Goal: Task Accomplishment & Management: Manage account settings

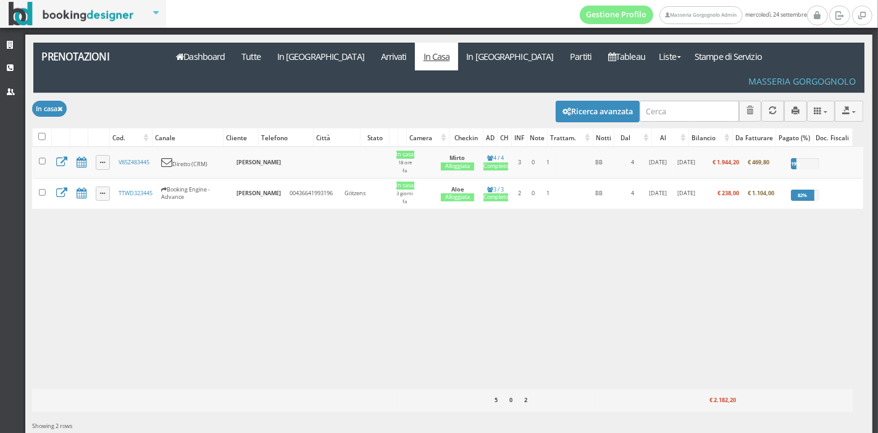
scroll to position [9, 0]
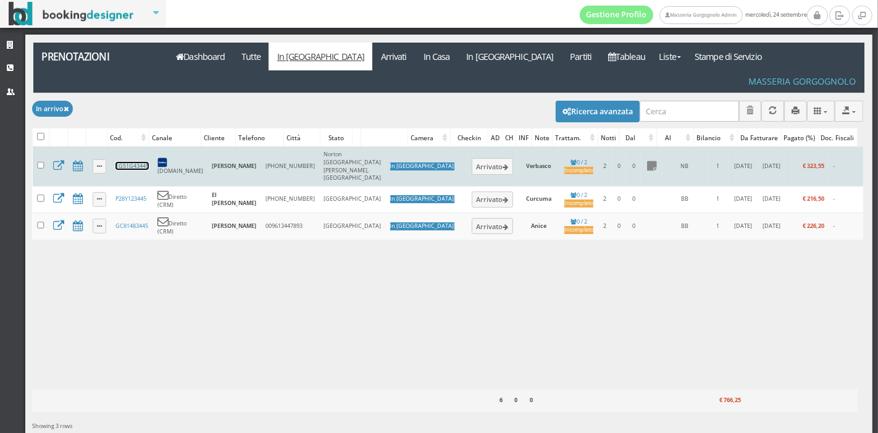
click at [123, 162] on link "1G51G43445" at bounding box center [132, 166] width 33 height 8
click at [128, 162] on link "1G51G43445" at bounding box center [132, 166] width 33 height 8
click at [127, 162] on link "1G51G43445" at bounding box center [132, 166] width 33 height 8
click at [472, 158] on button "Arrivato" at bounding box center [492, 166] width 41 height 16
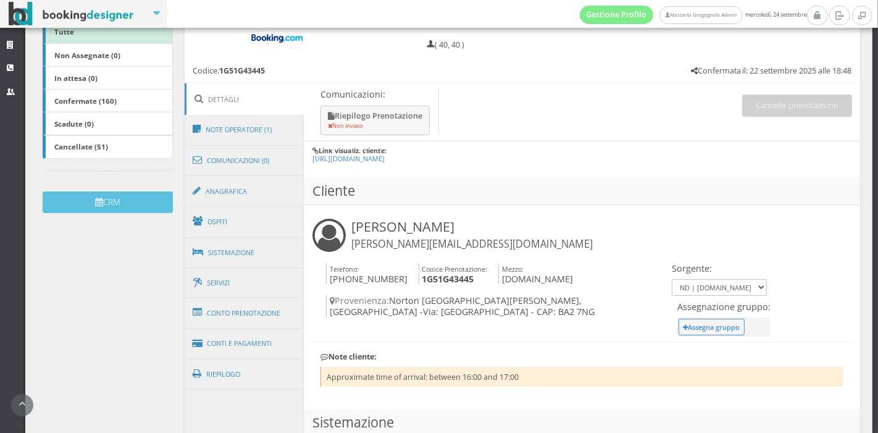
scroll to position [250, 0]
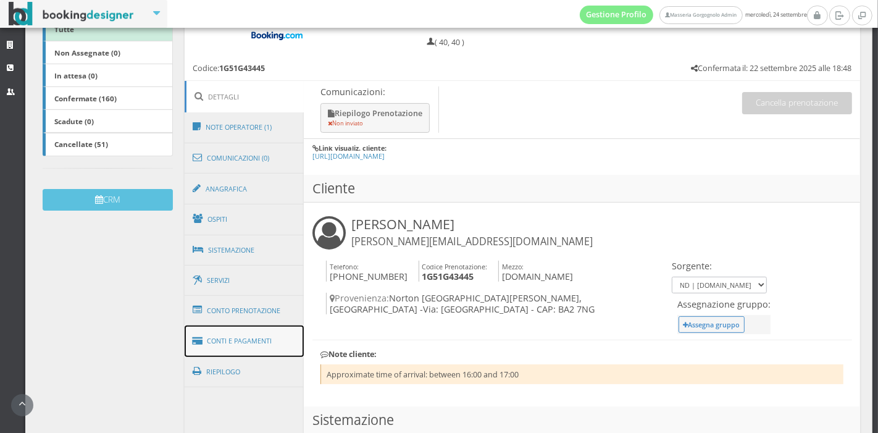
click at [262, 339] on link "Conti e Pagamenti" at bounding box center [245, 342] width 120 height 32
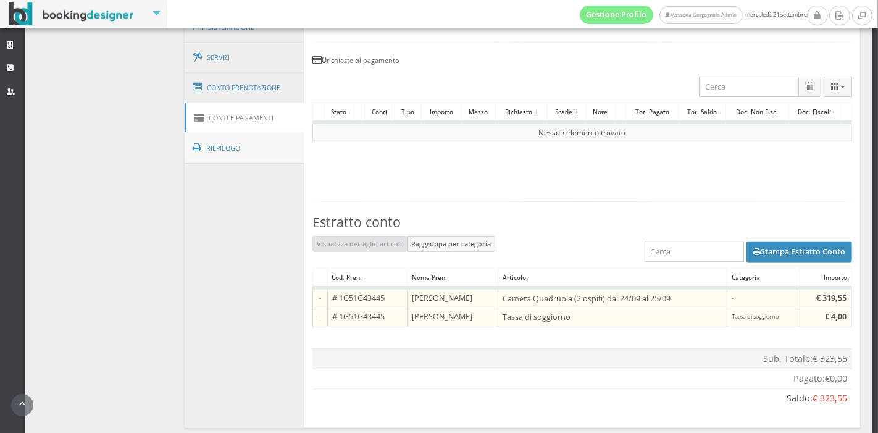
scroll to position [497, 0]
click at [253, 74] on link "Conto Prenotazione" at bounding box center [245, 88] width 120 height 32
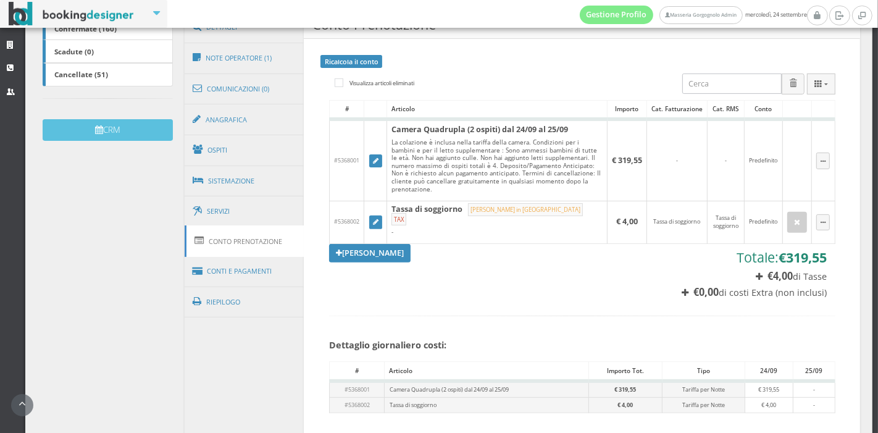
scroll to position [327, 0]
click at [275, 150] on link "Ospiti" at bounding box center [245, 151] width 120 height 32
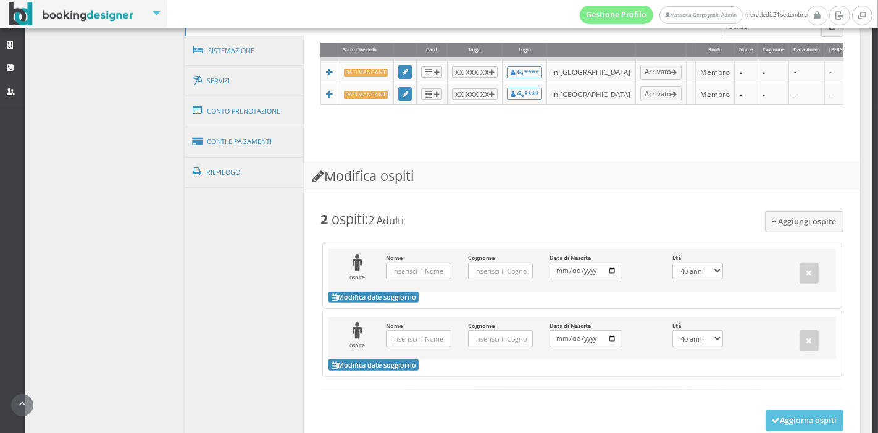
scroll to position [473, 0]
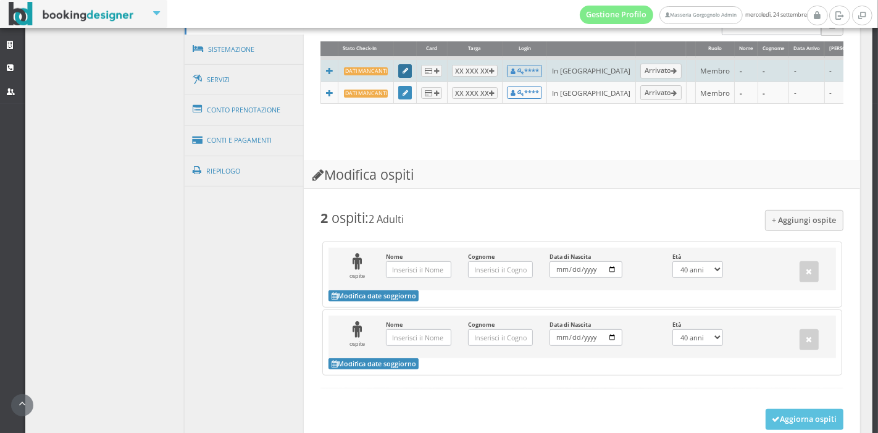
click at [398, 75] on link at bounding box center [405, 71] width 14 height 14
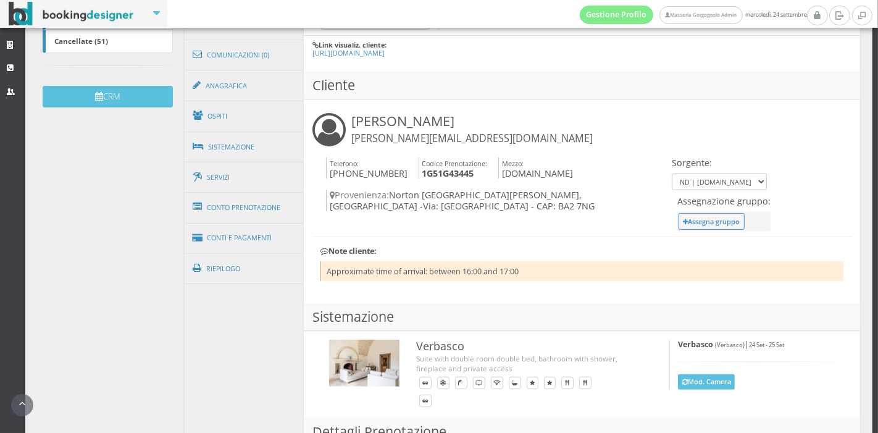
scroll to position [358, 0]
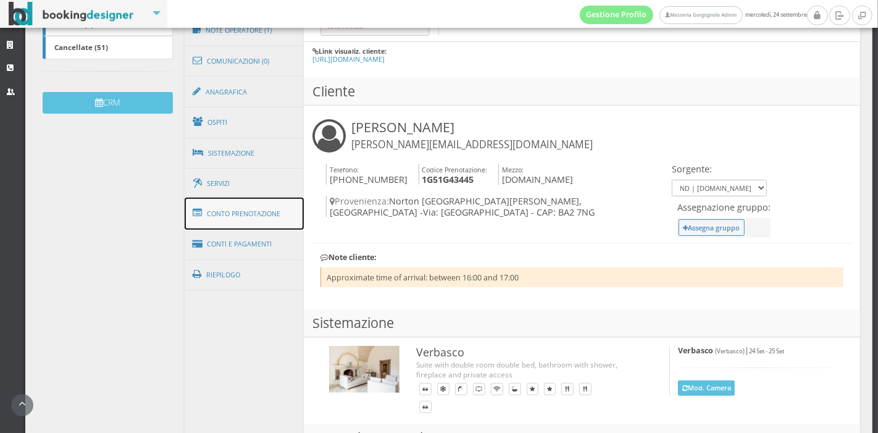
click at [253, 217] on link "Conto Prenotazione" at bounding box center [245, 214] width 120 height 32
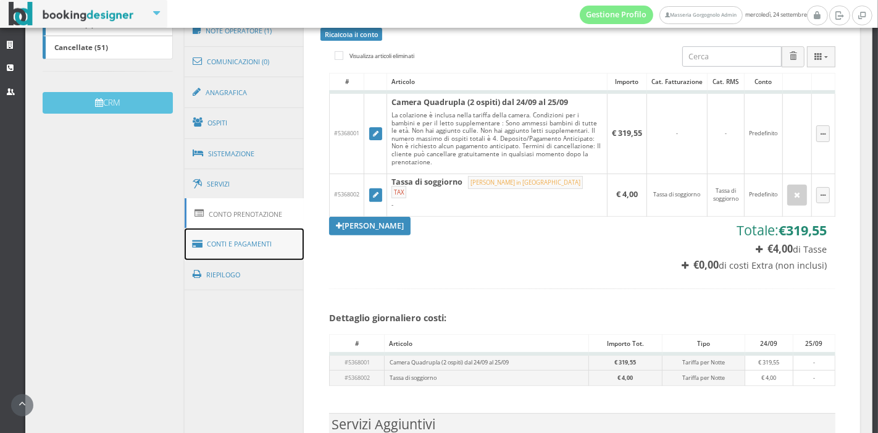
click at [253, 239] on link "Conti e Pagamenti" at bounding box center [245, 245] width 120 height 32
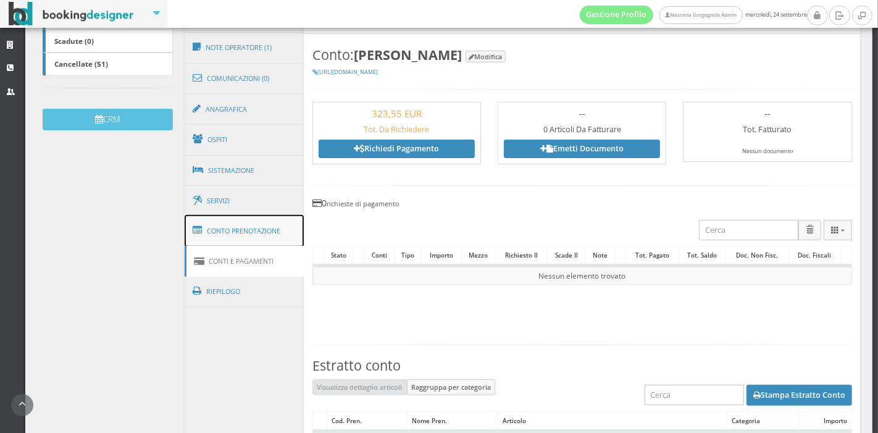
click at [268, 226] on link "Conto Prenotazione" at bounding box center [245, 231] width 120 height 32
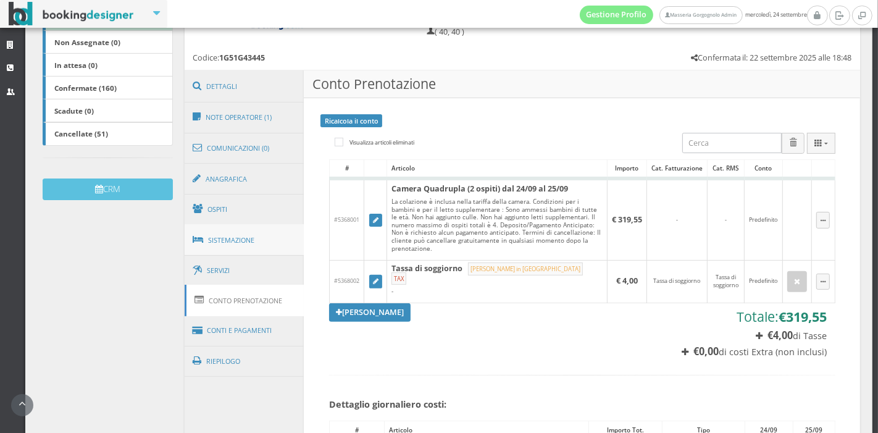
scroll to position [281, 0]
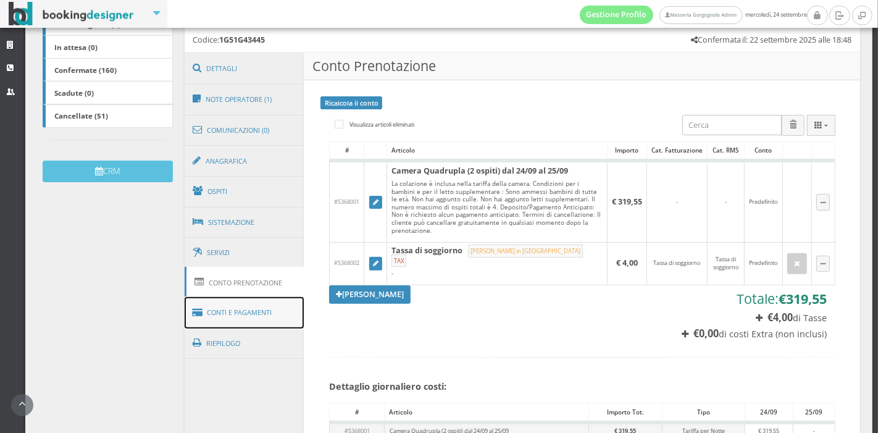
click at [235, 306] on link "Conti e Pagamenti" at bounding box center [245, 313] width 120 height 32
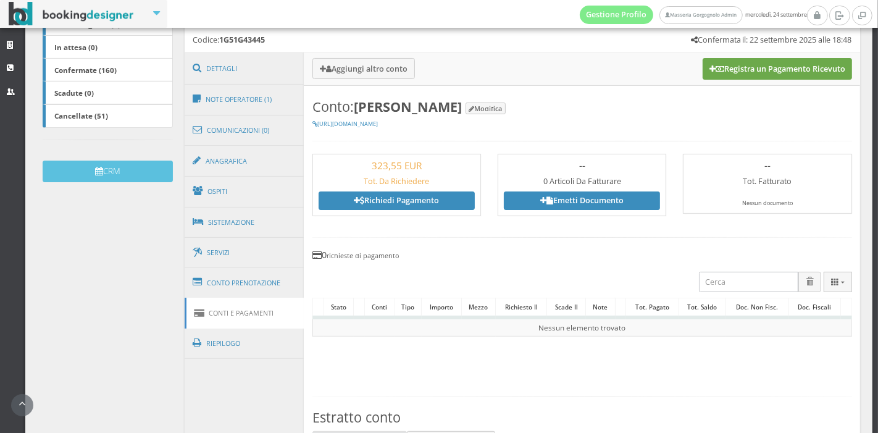
click at [708, 78] on button "Registra un Pagamento Ricevuto" at bounding box center [778, 68] width 150 height 21
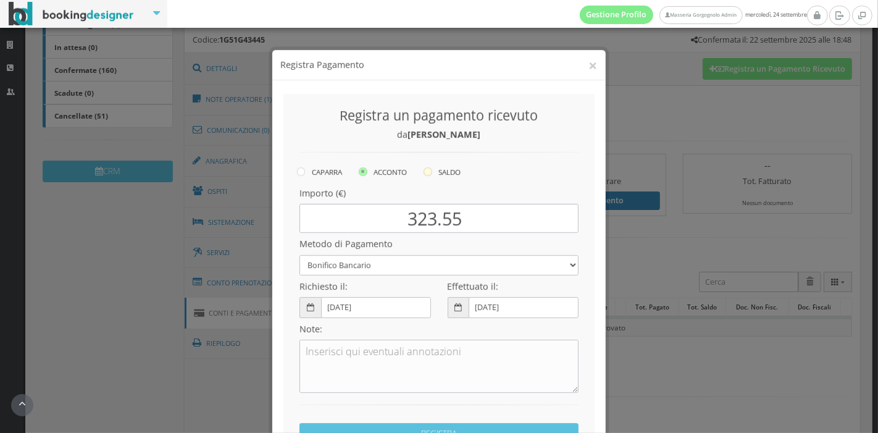
click at [429, 162] on icon at bounding box center [428, 160] width 9 height 9
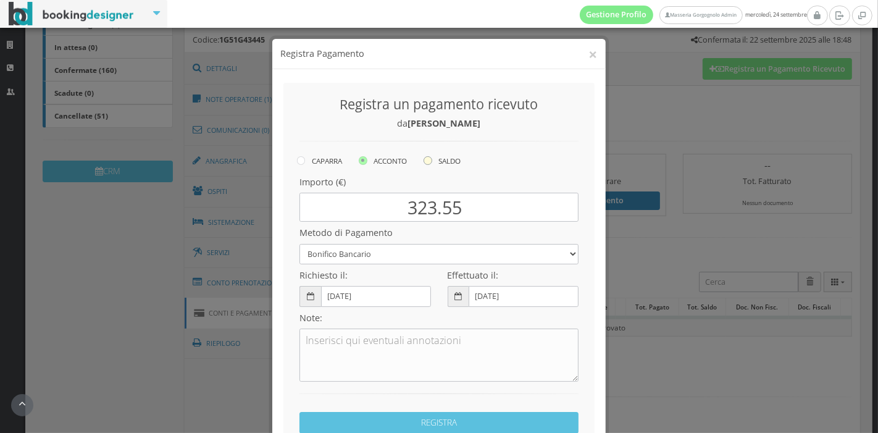
radio input "true"
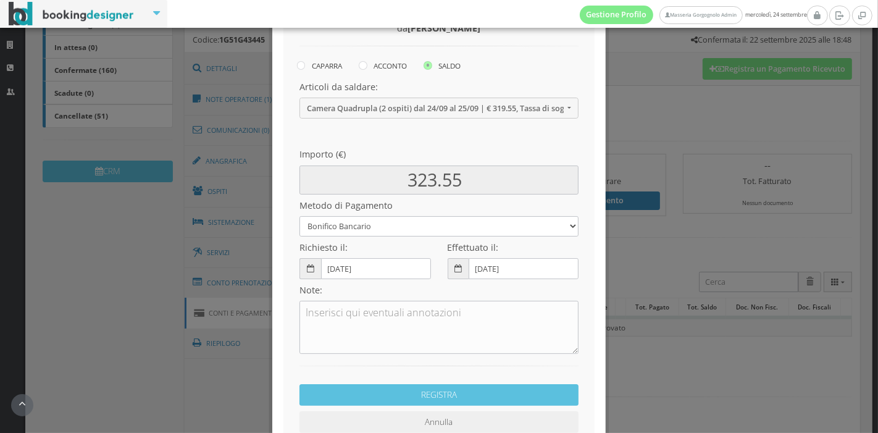
scroll to position [106, 0]
click at [413, 227] on select "Bonifico Bancario Carta di Credito Pay By Link Contanti Assegno Bancario Assegn…" at bounding box center [439, 226] width 279 height 20
select select
click at [300, 216] on select "Bonifico Bancario Carta di Credito Pay By Link Contanti Assegno Bancario Assegn…" at bounding box center [439, 226] width 279 height 20
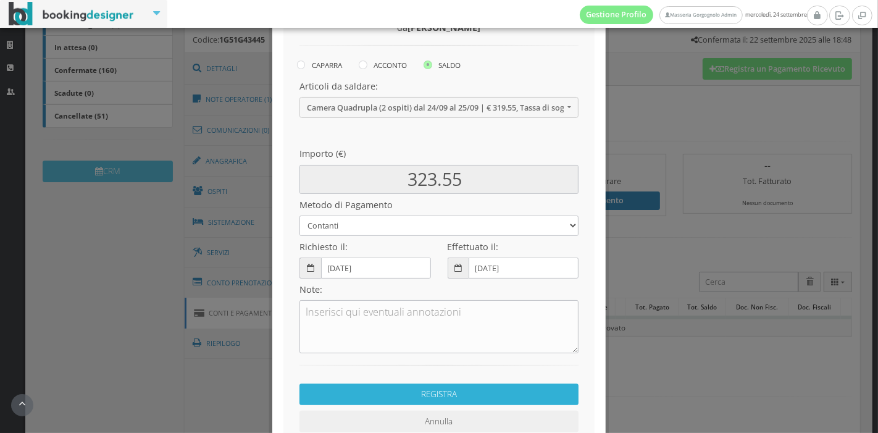
click at [397, 387] on button "REGISTRA" at bounding box center [439, 395] width 279 height 22
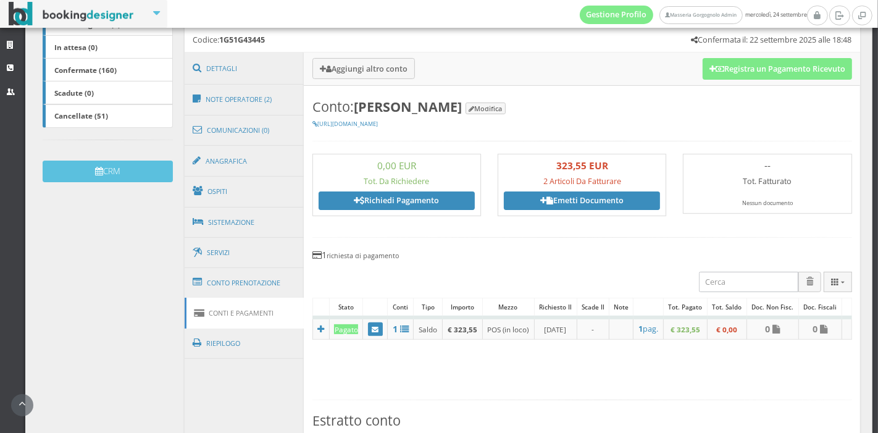
click at [397, 387] on section "Conto: Julian Emery Modifica https://bookingdesigner.com/srv/masseriagorgognolo…" at bounding box center [582, 356] width 557 height 541
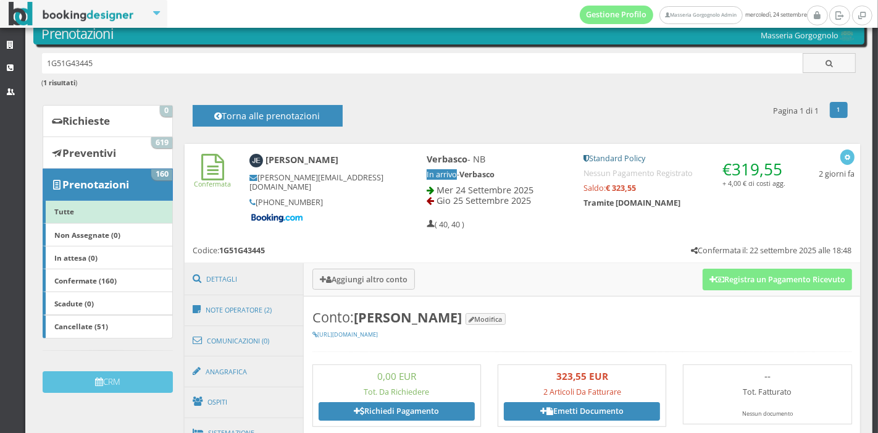
scroll to position [0, 0]
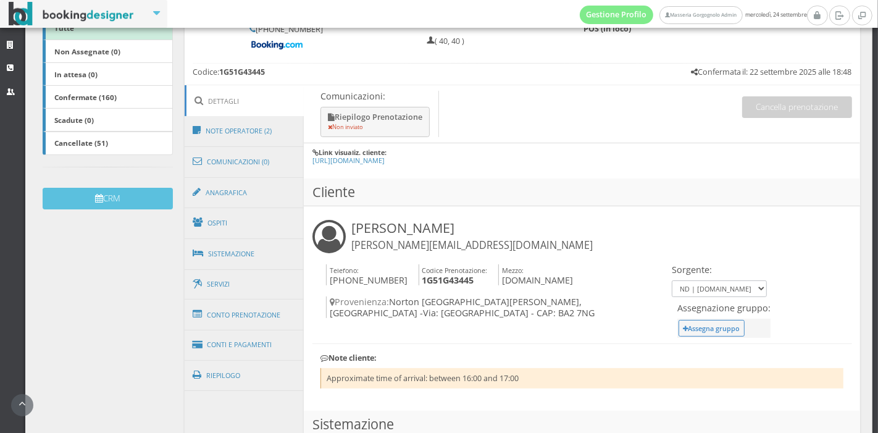
scroll to position [254, 0]
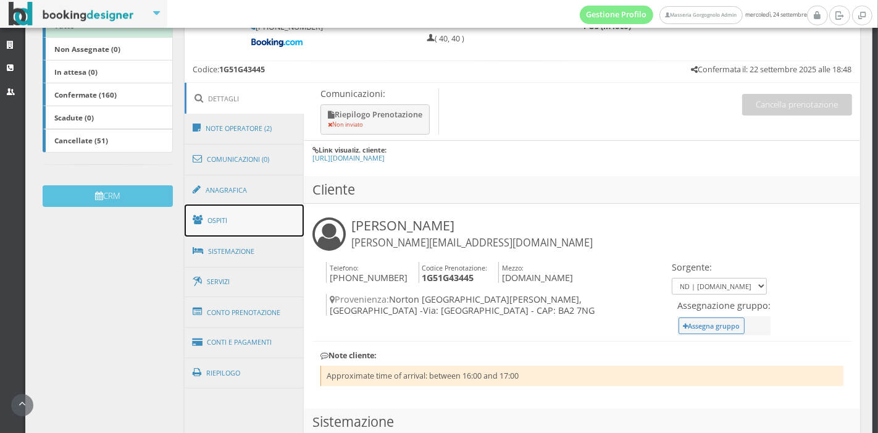
click at [273, 219] on link "Ospiti" at bounding box center [245, 220] width 120 height 32
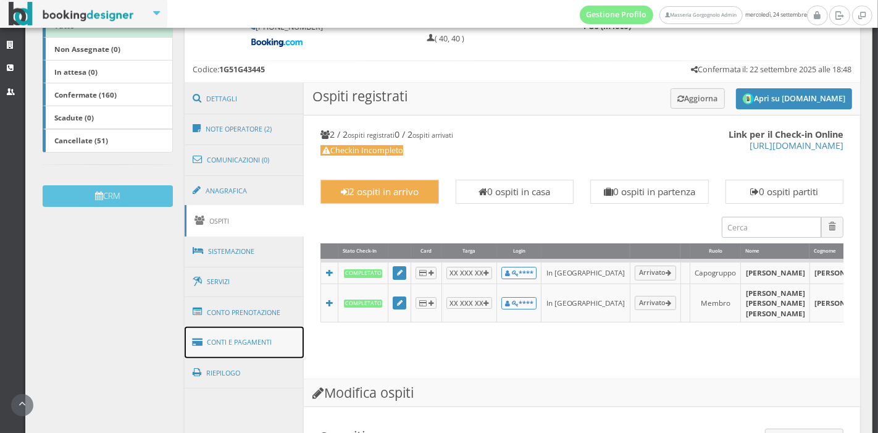
click at [263, 353] on link "Conti e Pagamenti" at bounding box center [245, 343] width 120 height 32
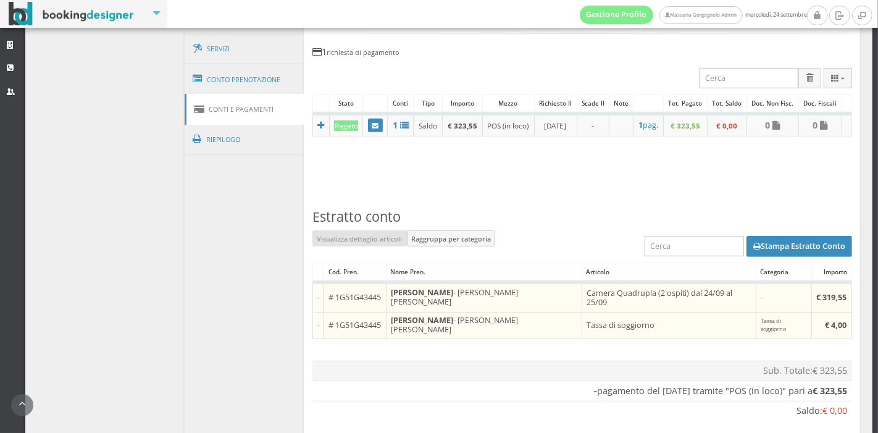
scroll to position [515, 0]
click at [747, 248] on button "Stampa Estratto Conto" at bounding box center [800, 245] width 106 height 21
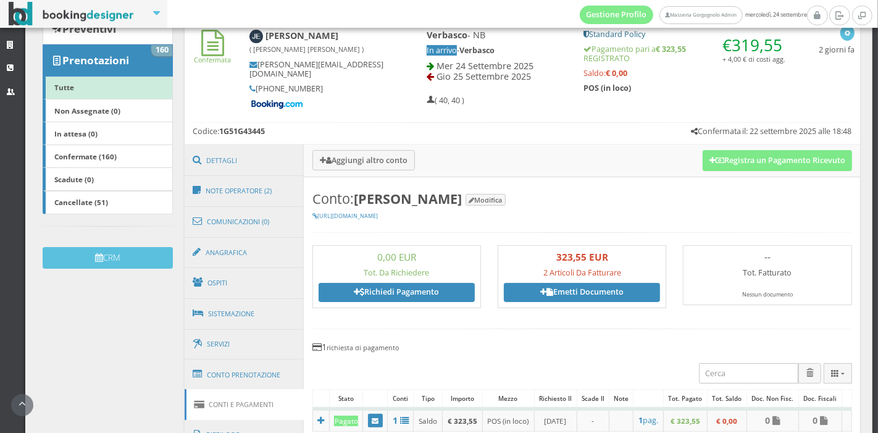
scroll to position [177, 0]
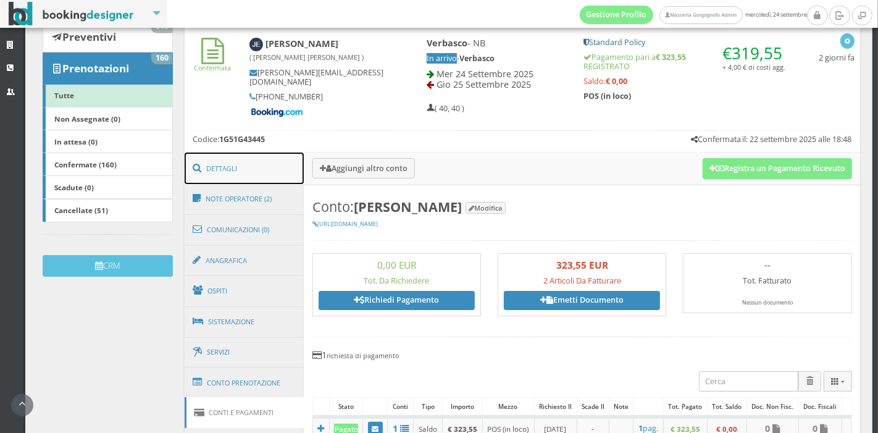
click at [284, 153] on link "Dettagli" at bounding box center [245, 169] width 120 height 32
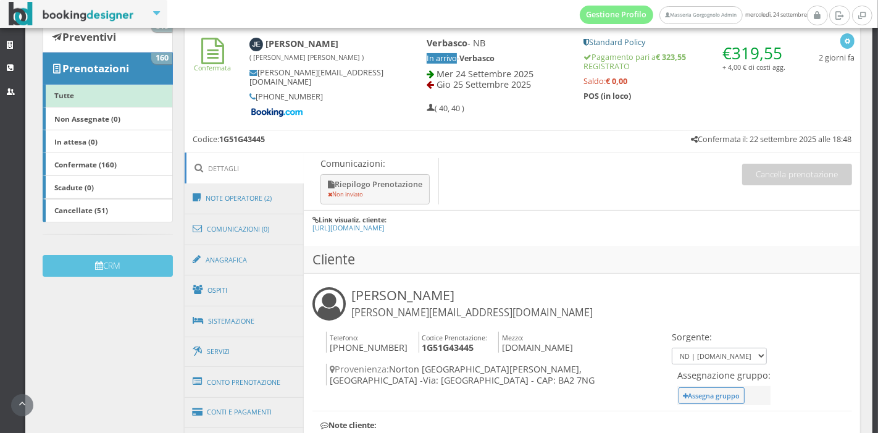
click at [284, 153] on link "Dettagli" at bounding box center [245, 169] width 120 height 32
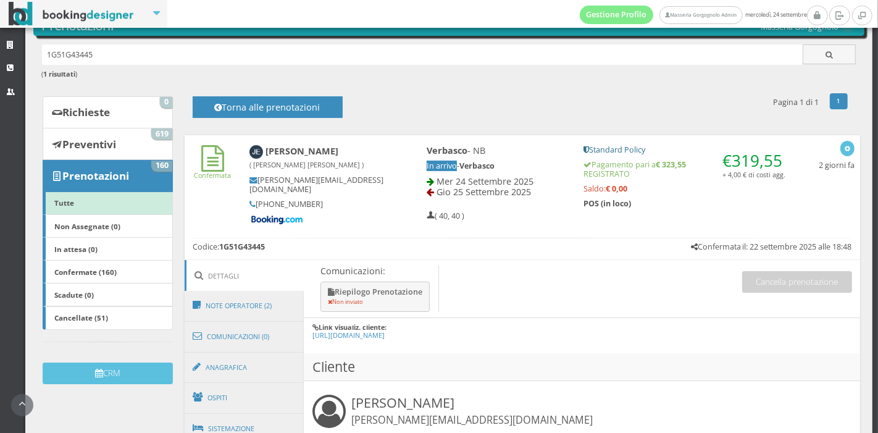
scroll to position [0, 0]
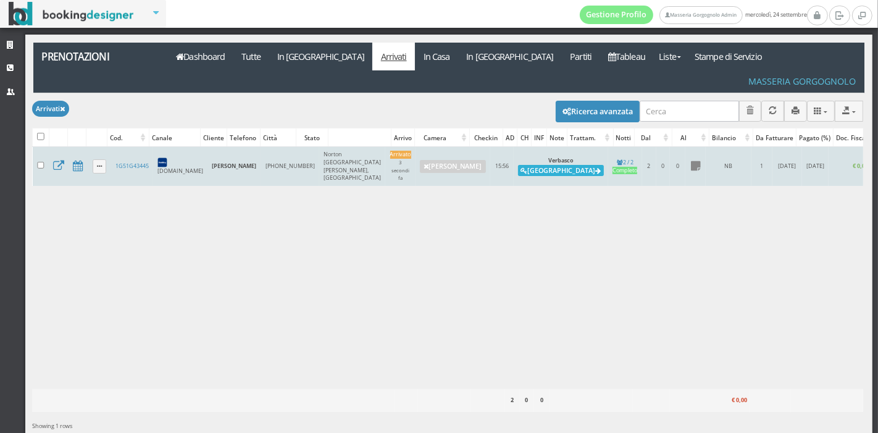
click at [518, 165] on button "Alloggia" at bounding box center [561, 170] width 86 height 11
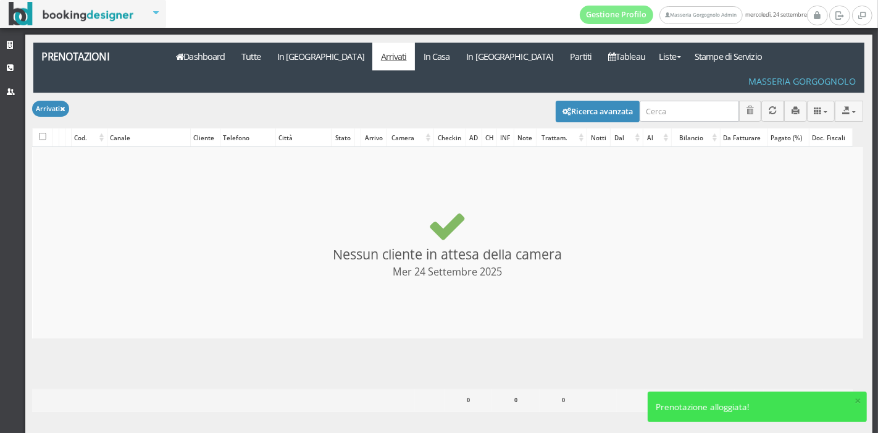
checkbox input "false"
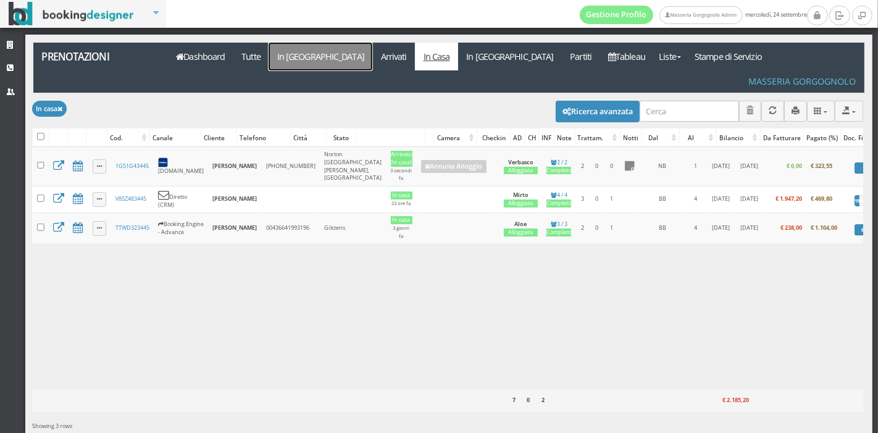
click at [303, 61] on link "In [GEOGRAPHIC_DATA]" at bounding box center [321, 57] width 104 height 28
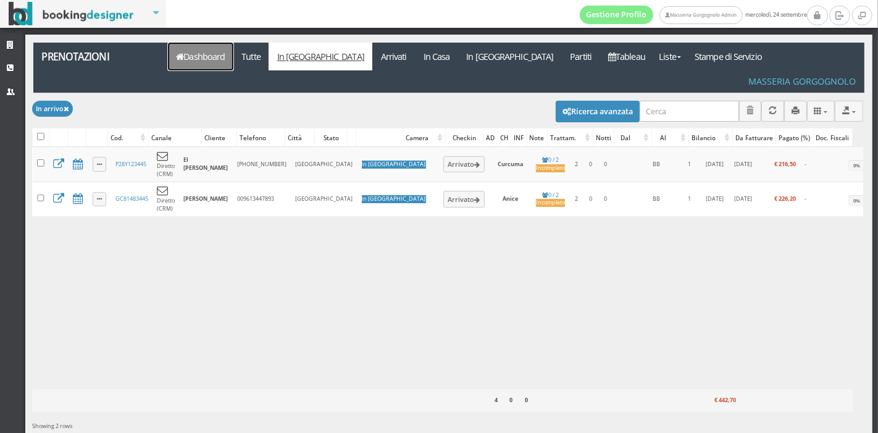
click at [183, 50] on link "Dashboard" at bounding box center [200, 57] width 65 height 28
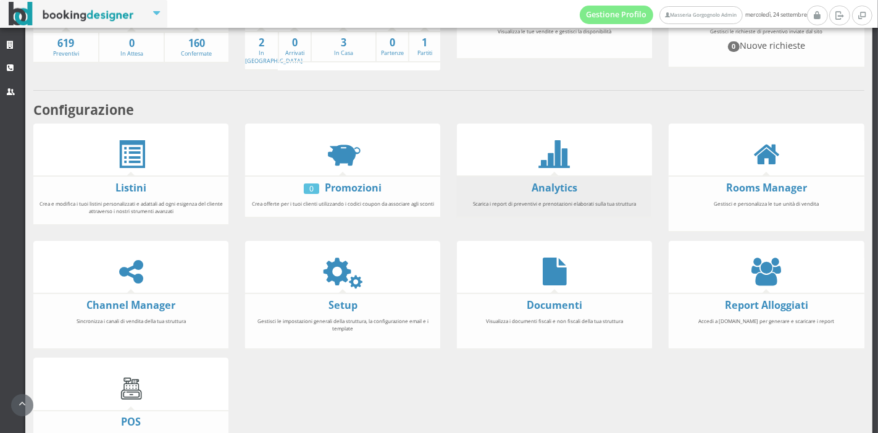
scroll to position [161, 0]
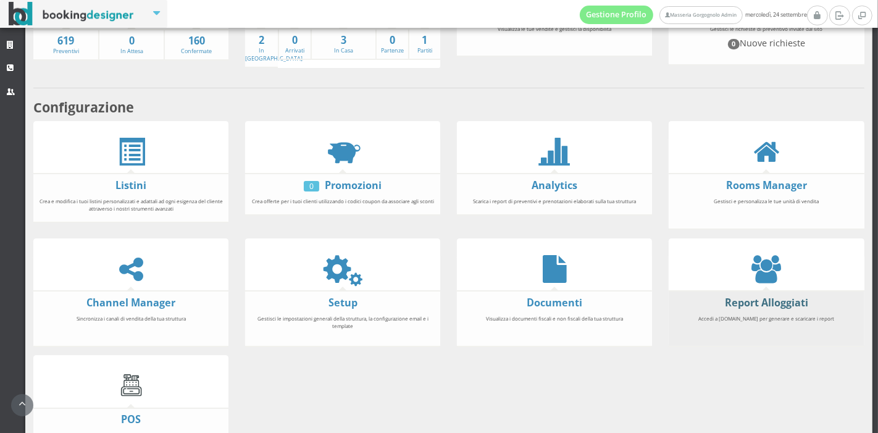
click at [770, 306] on form "Report Alloggiati" at bounding box center [766, 303] width 195 height 14
click at [743, 299] on link "Report Alloggiati" at bounding box center [766, 303] width 83 height 14
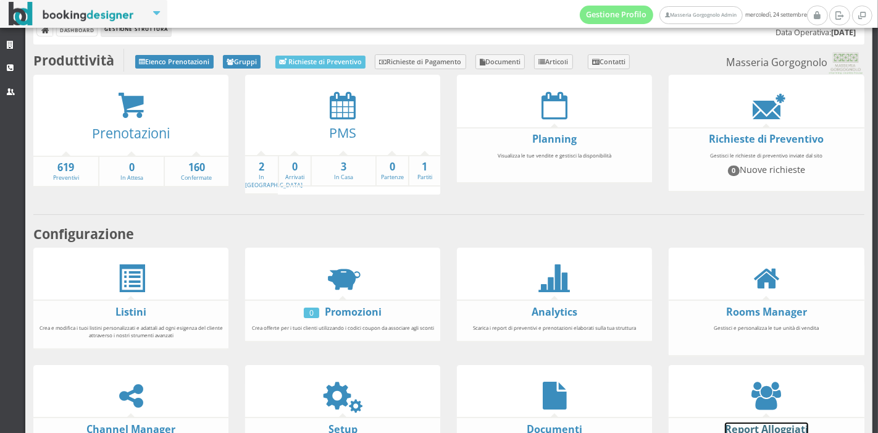
scroll to position [17, 0]
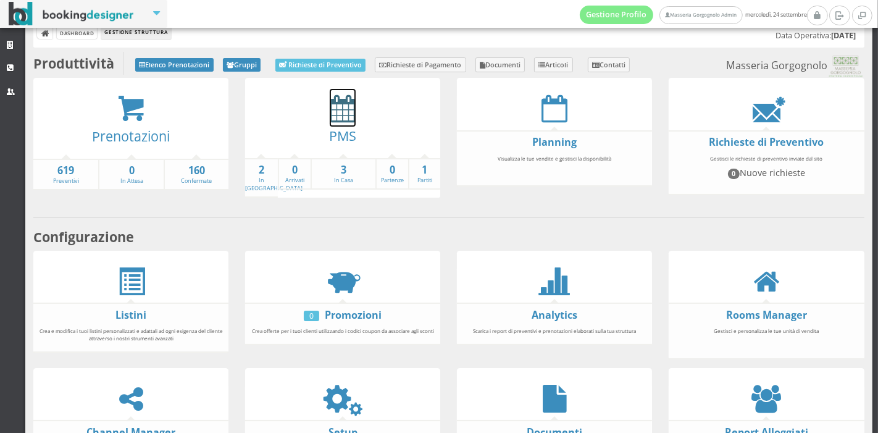
click at [340, 101] on icon at bounding box center [343, 109] width 26 height 28
